Goal: Navigation & Orientation: Understand site structure

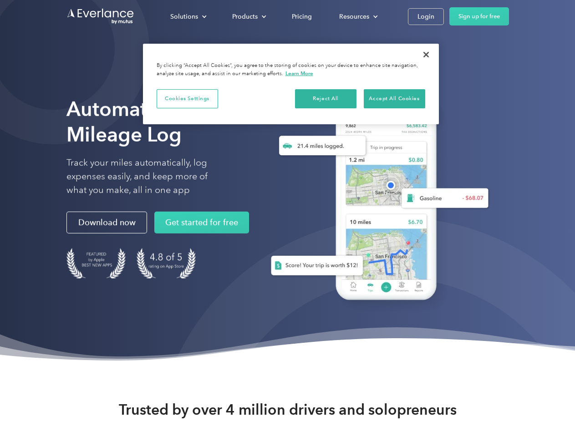
click at [188, 16] on div "Solutions" at bounding box center [184, 16] width 28 height 11
click at [248, 16] on div "Products" at bounding box center [244, 16] width 25 height 11
click at [357, 16] on div "Resources" at bounding box center [354, 16] width 30 height 11
click at [187, 98] on button "Cookies Settings" at bounding box center [187, 98] width 61 height 19
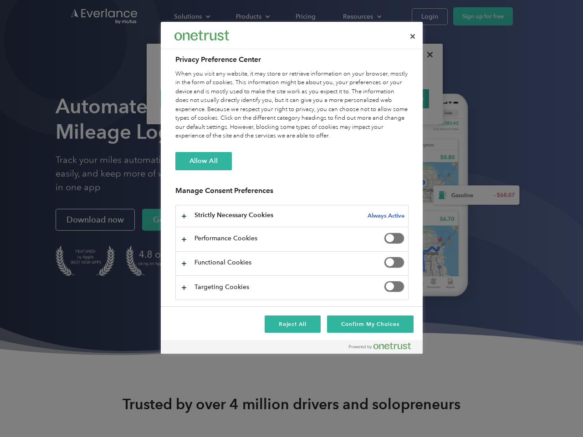
click at [326, 98] on div "When you visit any website, it may store or retrieve information on your browse…" at bounding box center [291, 105] width 233 height 71
click at [394, 98] on div "When you visit any website, it may store or retrieve information on your browse…" at bounding box center [291, 105] width 233 height 71
click at [426, 55] on div at bounding box center [291, 218] width 583 height 437
